Goal: Information Seeking & Learning: Learn about a topic

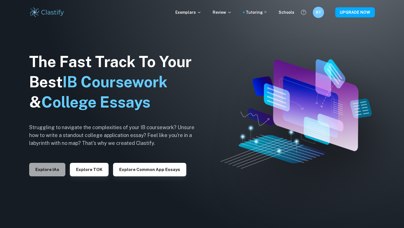
click at [51, 172] on button "Explore IAs" at bounding box center [47, 169] width 36 height 13
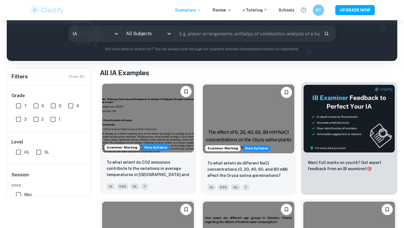
scroll to position [16, 0]
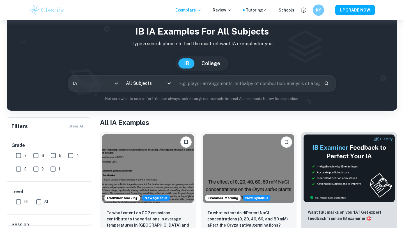
click at [194, 80] on input "text" at bounding box center [247, 84] width 144 height 16
type input "c"
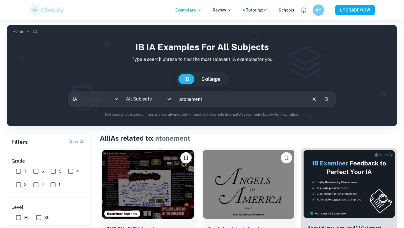
drag, startPoint x: 205, startPoint y: 98, endPoint x: 154, endPoint y: 100, distance: 52.0
click at [154, 100] on div "IA ia All Subjects All Subjects atonement ​" at bounding box center [201, 99] width 267 height 16
type input "the cherry orchard"
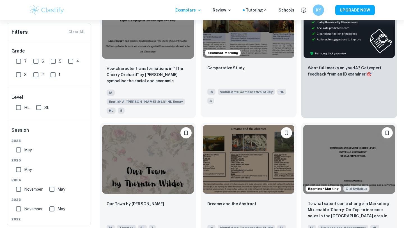
scroll to position [37, 0]
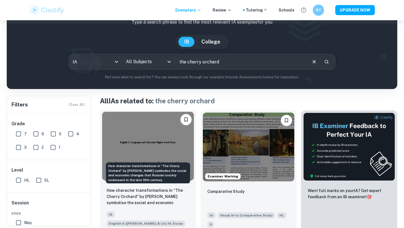
click at [165, 195] on p "How character transformations in “The Cherry Orchard” by [PERSON_NAME] symbolis…" at bounding box center [148, 196] width 83 height 19
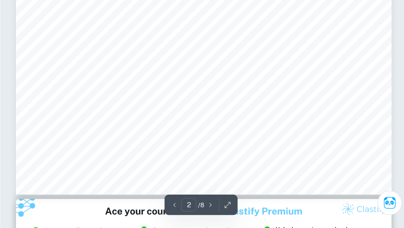
scroll to position [547, 0]
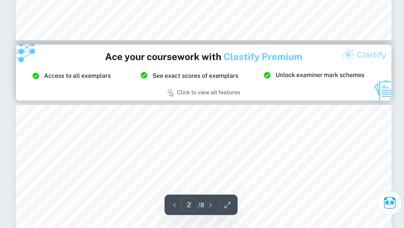
type input "3"
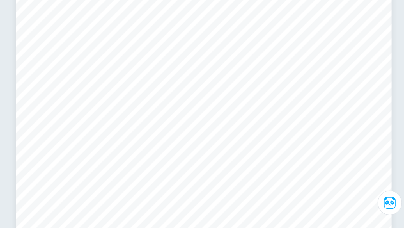
scroll to position [785, 0]
